Goal: Check status: Check status

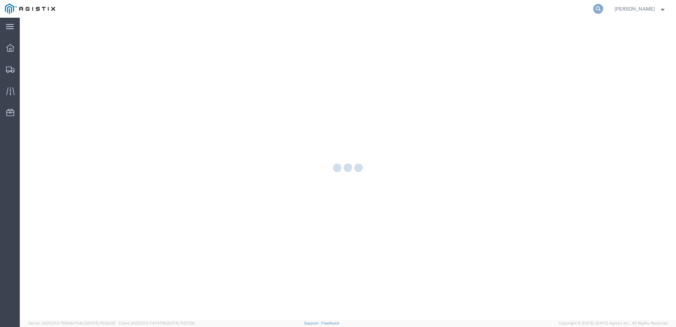
click at [604, 9] on icon at bounding box center [599, 9] width 10 height 10
click at [528, 11] on input "search" at bounding box center [486, 8] width 215 height 17
paste input "57126053"
type input "57126053"
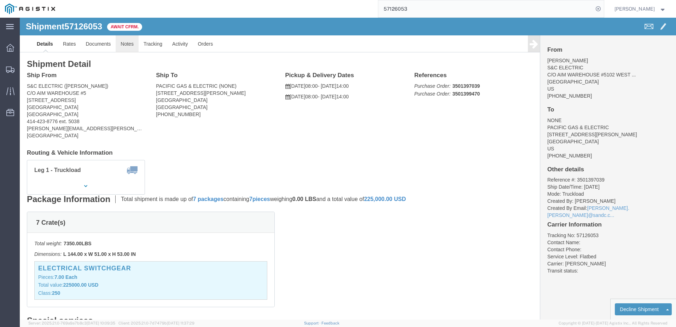
click link "Notes"
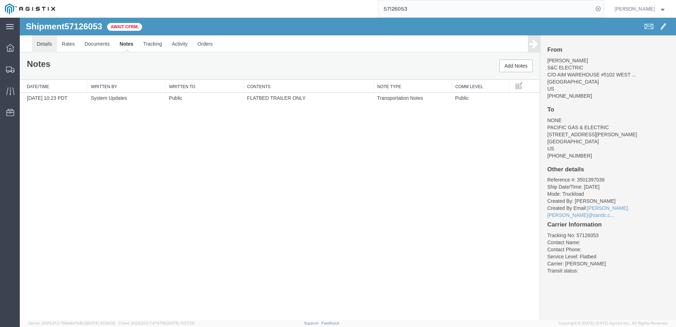
click at [50, 44] on link "Details" at bounding box center [44, 43] width 25 height 17
